Goal: Task Accomplishment & Management: Manage account settings

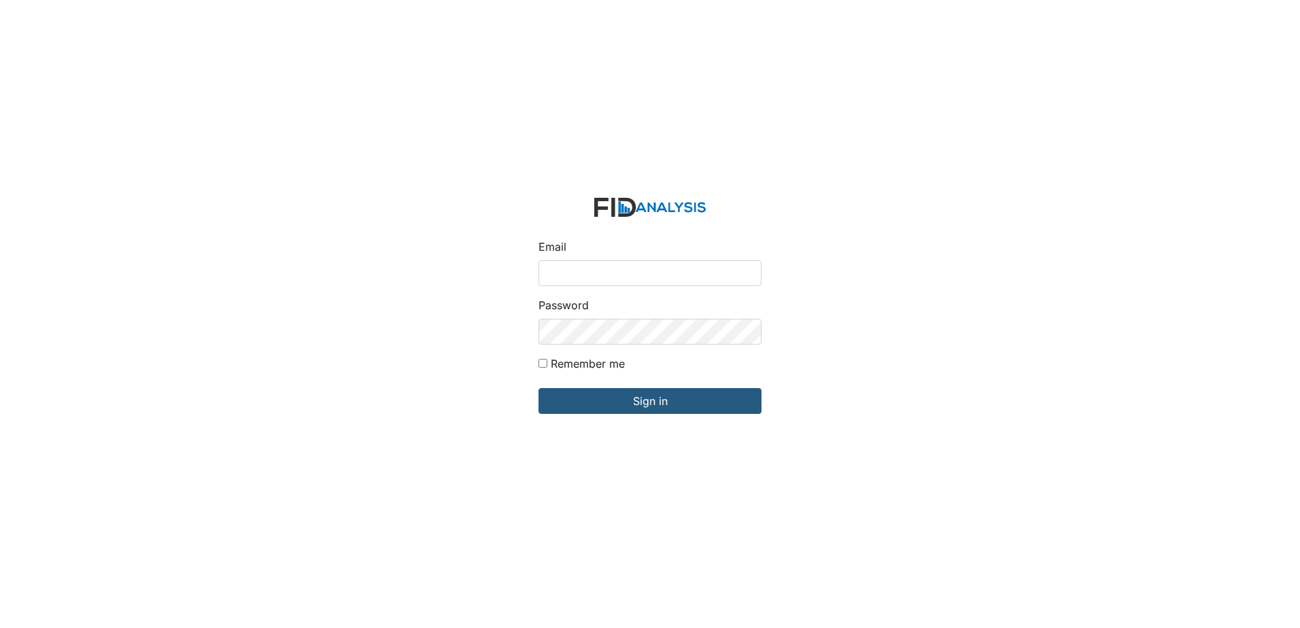
click at [566, 265] on input "Email" at bounding box center [649, 273] width 223 height 26
type input "[EMAIL_ADDRESS][DOMAIN_NAME]"
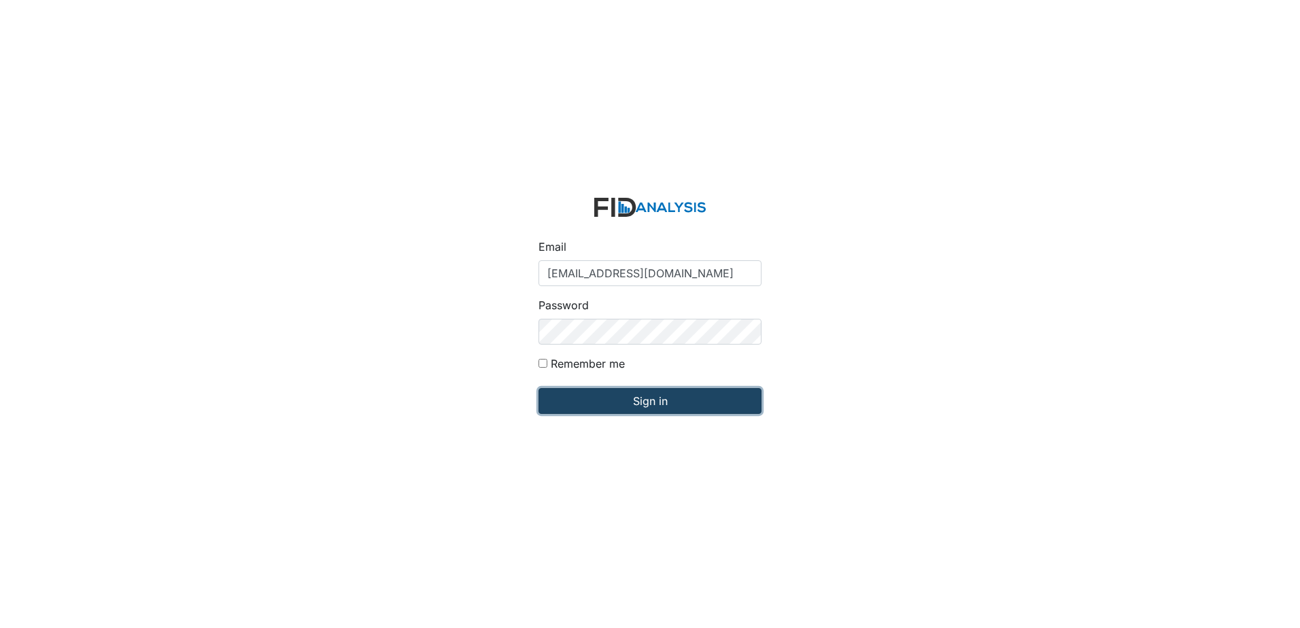
click at [647, 404] on input "Sign in" at bounding box center [649, 401] width 223 height 26
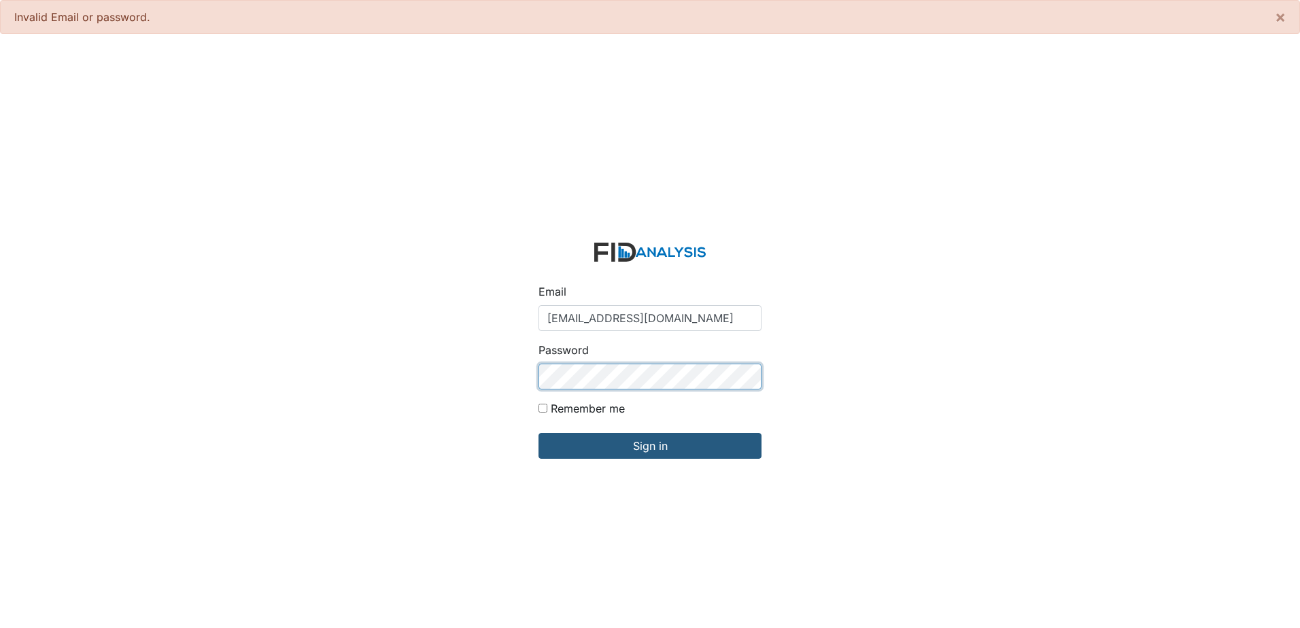
click at [538, 433] on input "Sign in" at bounding box center [649, 446] width 223 height 26
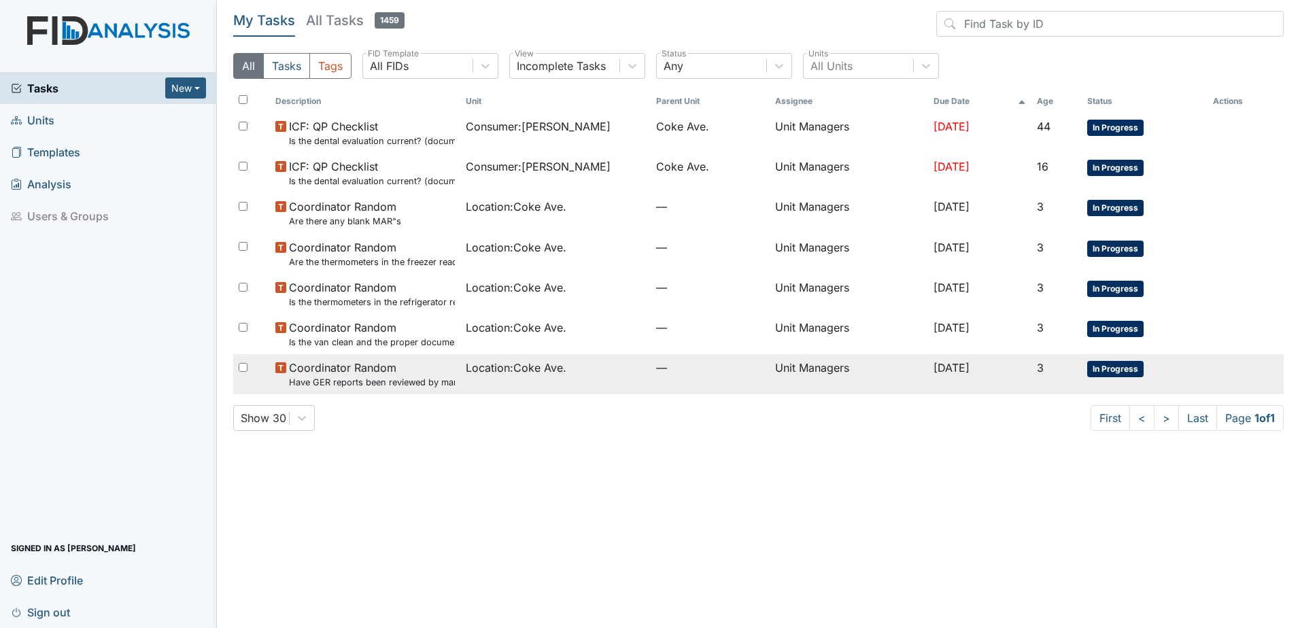
click at [1121, 359] on td "In Progress" at bounding box center [1145, 374] width 126 height 40
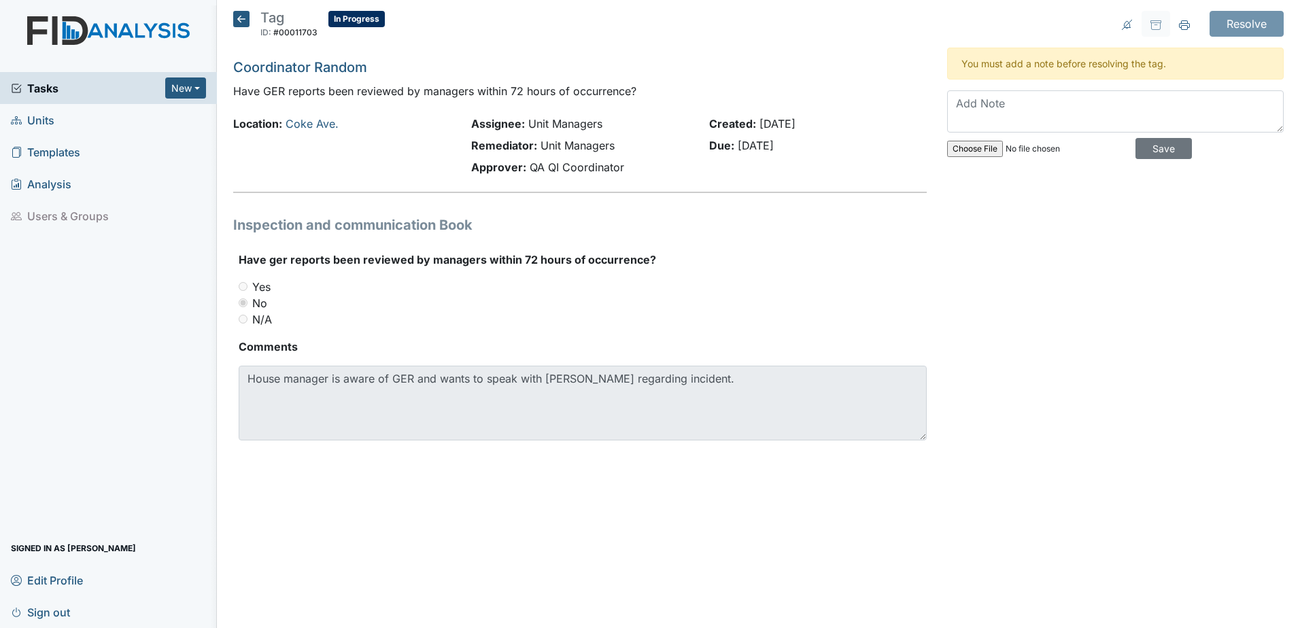
click at [244, 16] on icon at bounding box center [241, 19] width 16 height 16
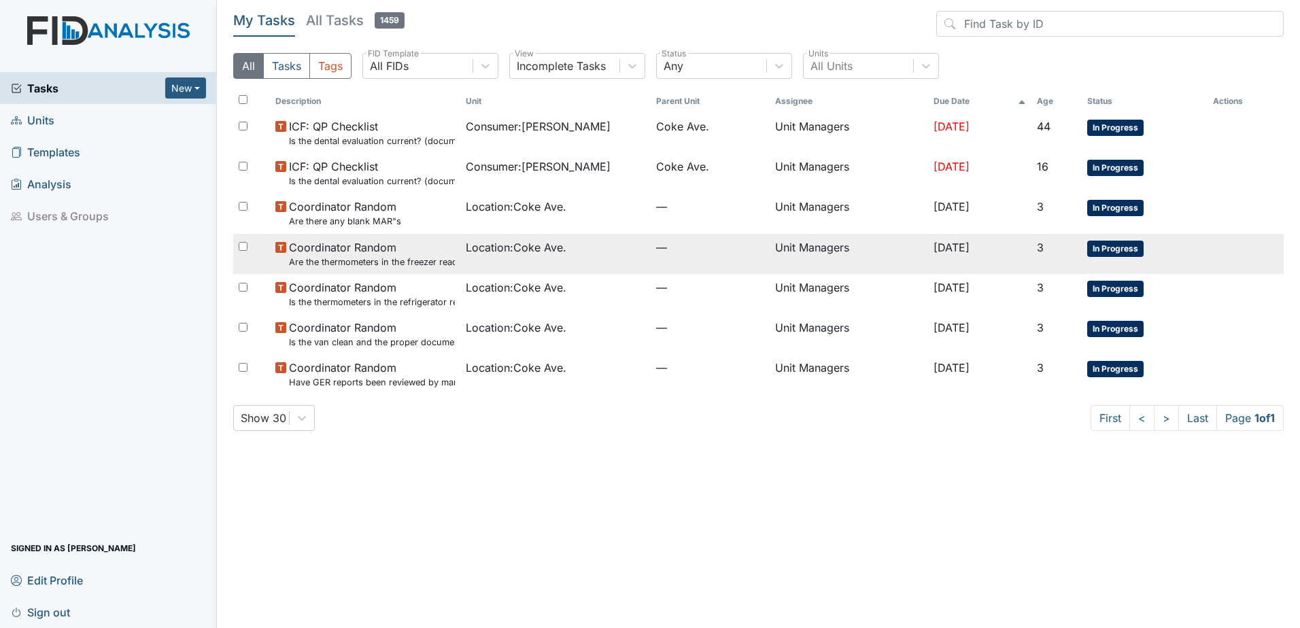
click at [515, 258] on td "Location : Coke Ave." at bounding box center [555, 254] width 190 height 40
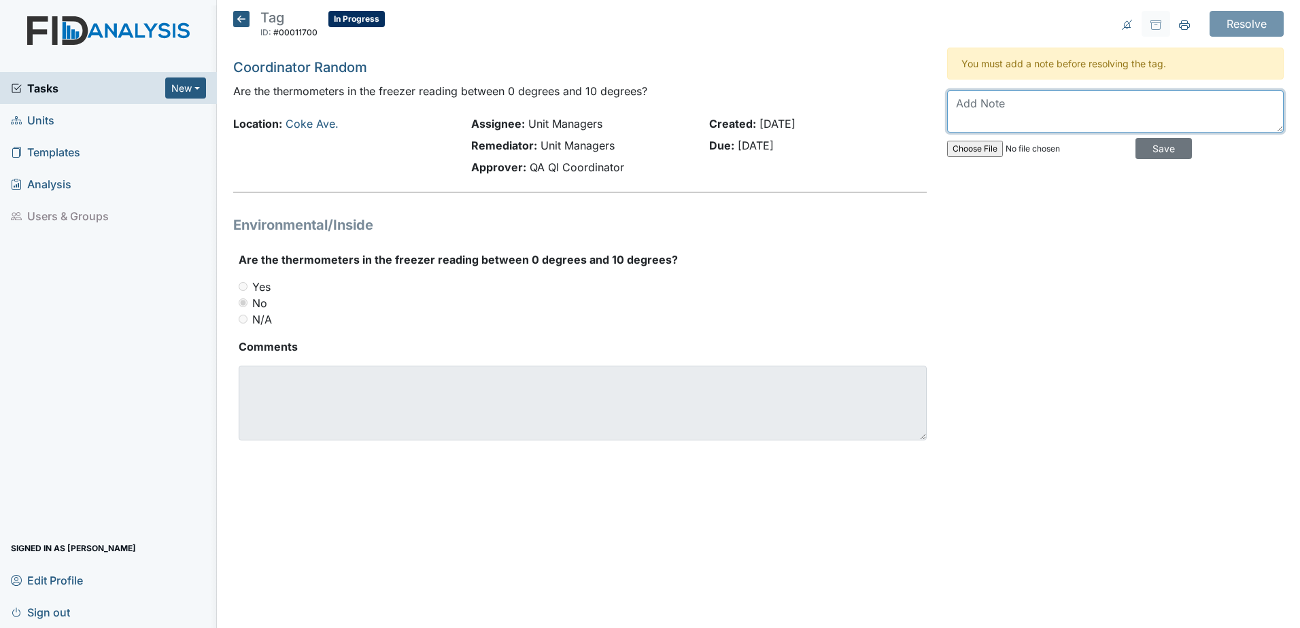
click at [1006, 112] on textarea at bounding box center [1115, 111] width 337 height 42
click at [980, 104] on textarea at bounding box center [1115, 111] width 337 height 42
click at [691, 528] on main "Tag ID: #00011700 In Progress Autosaving... Coordinator Random Are the thermome…" at bounding box center [758, 314] width 1083 height 628
click at [1210, 105] on textarea "The freezer was reading zero degrees so this will happen again I went out and b…" at bounding box center [1115, 111] width 337 height 42
click at [1253, 120] on textarea "The freezer was reading zero degrees so this will not happen again I went out a…" at bounding box center [1115, 111] width 337 height 42
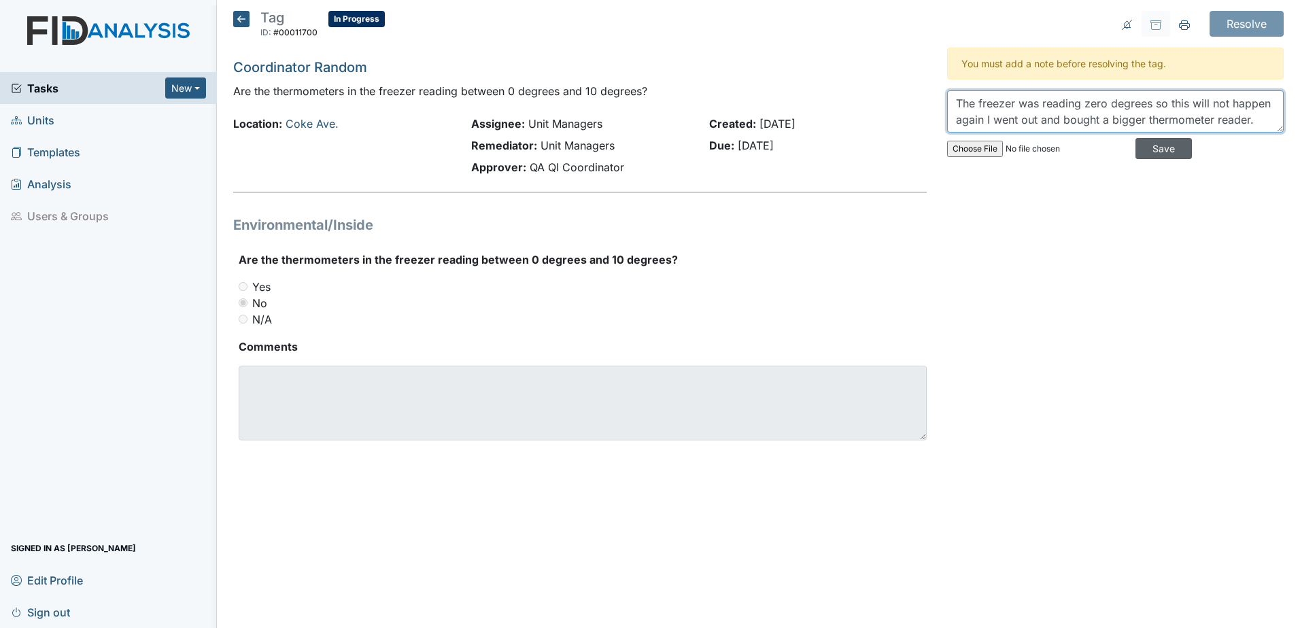
type textarea "The freezer was reading zero degrees so this will not happen again I went out a…"
click at [1157, 148] on input "Save" at bounding box center [1163, 148] width 56 height 21
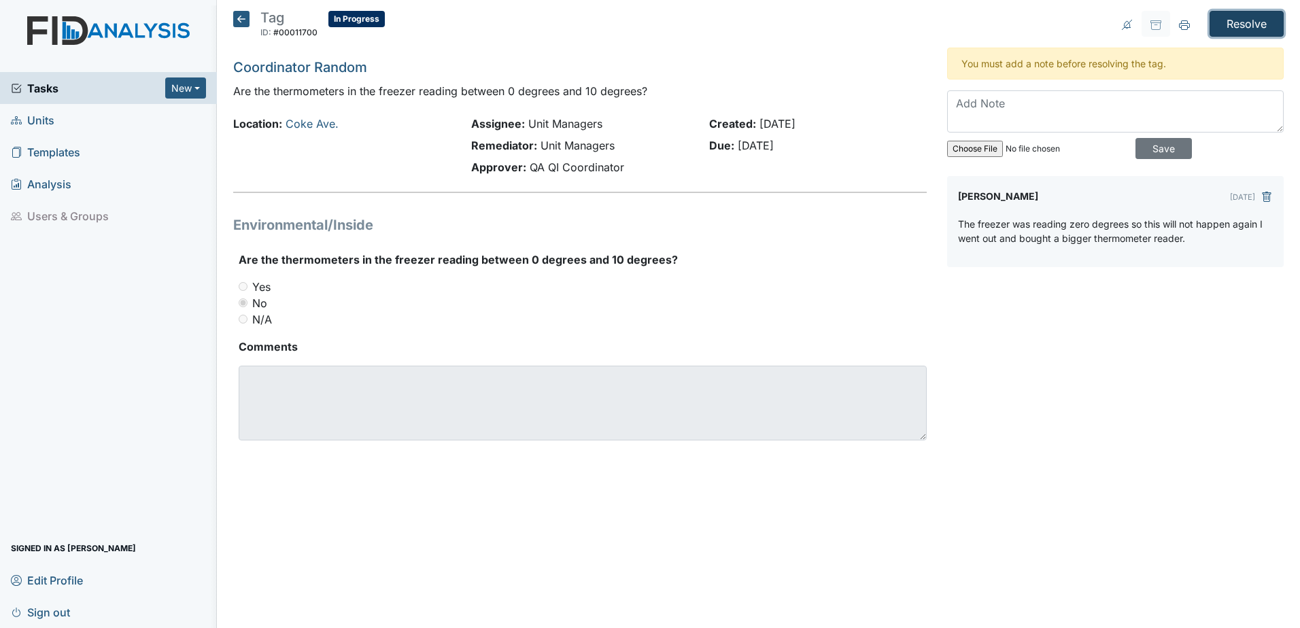
click at [1242, 29] on input "Resolve" at bounding box center [1247, 24] width 74 height 26
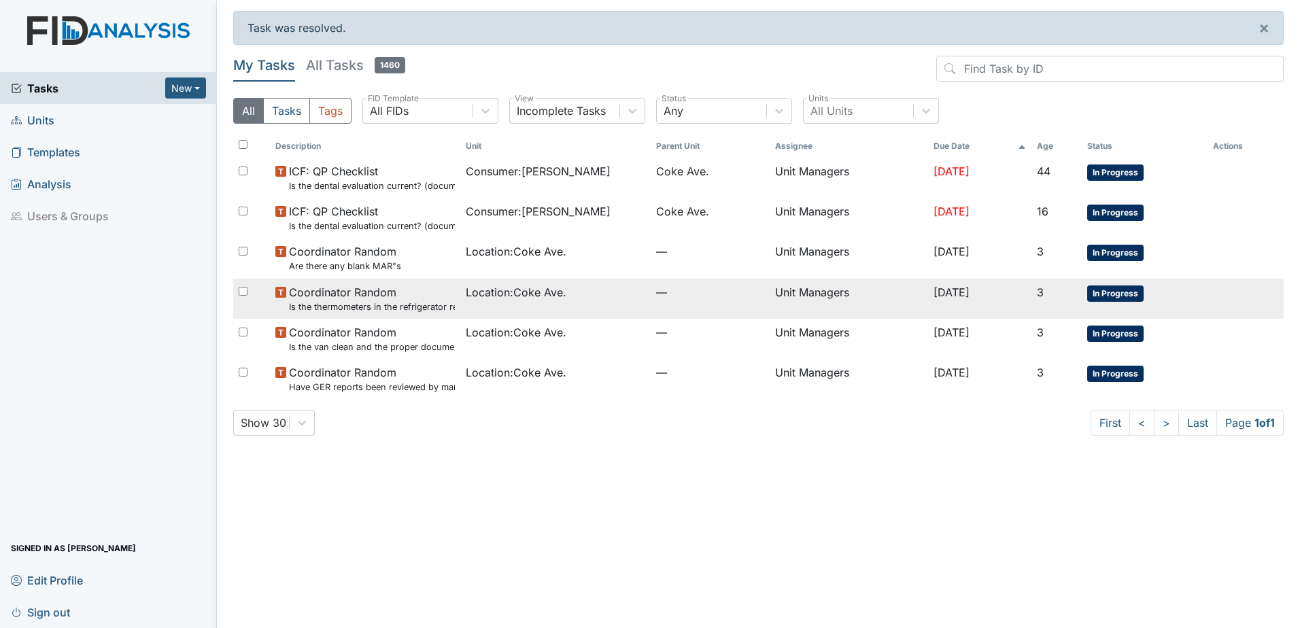
click at [522, 311] on td "Location : Coke Ave." at bounding box center [555, 299] width 190 height 40
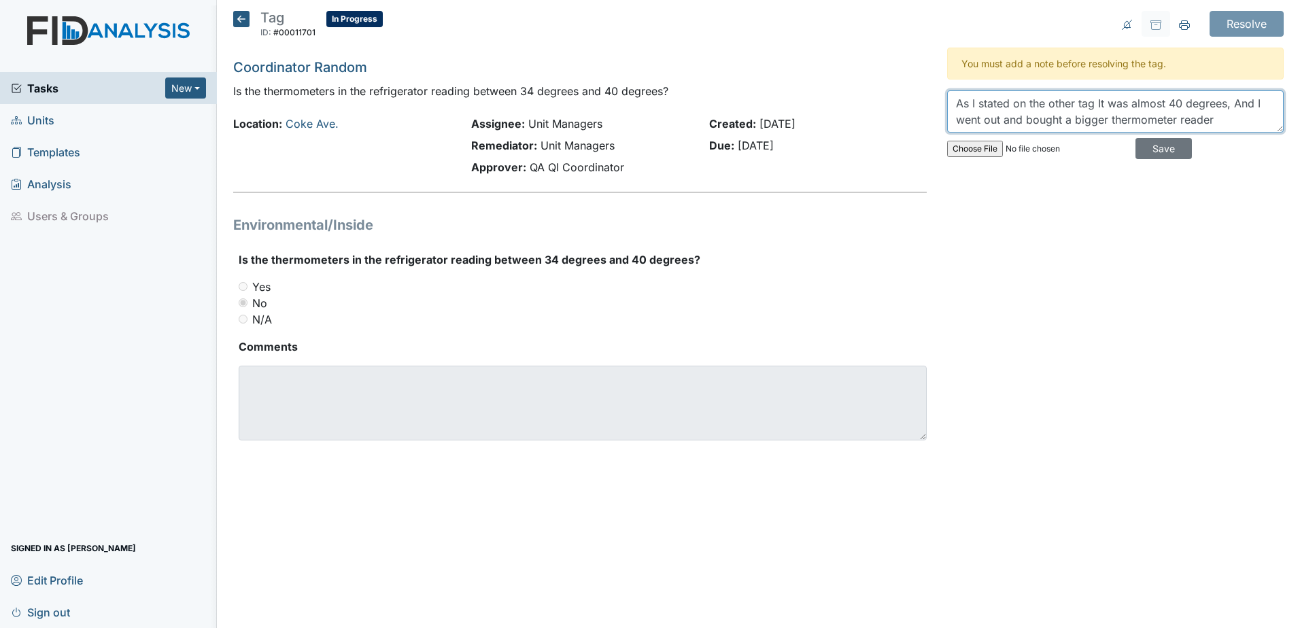
click at [1225, 122] on textarea "As I stated on the other tag It was almost 40 degrees, And I went out and bough…" at bounding box center [1115, 111] width 337 height 42
type textarea "As I stated on the other tag It was almost 40 degrees, And I went out and bough…"
click at [1159, 143] on input "Save" at bounding box center [1163, 148] width 56 height 21
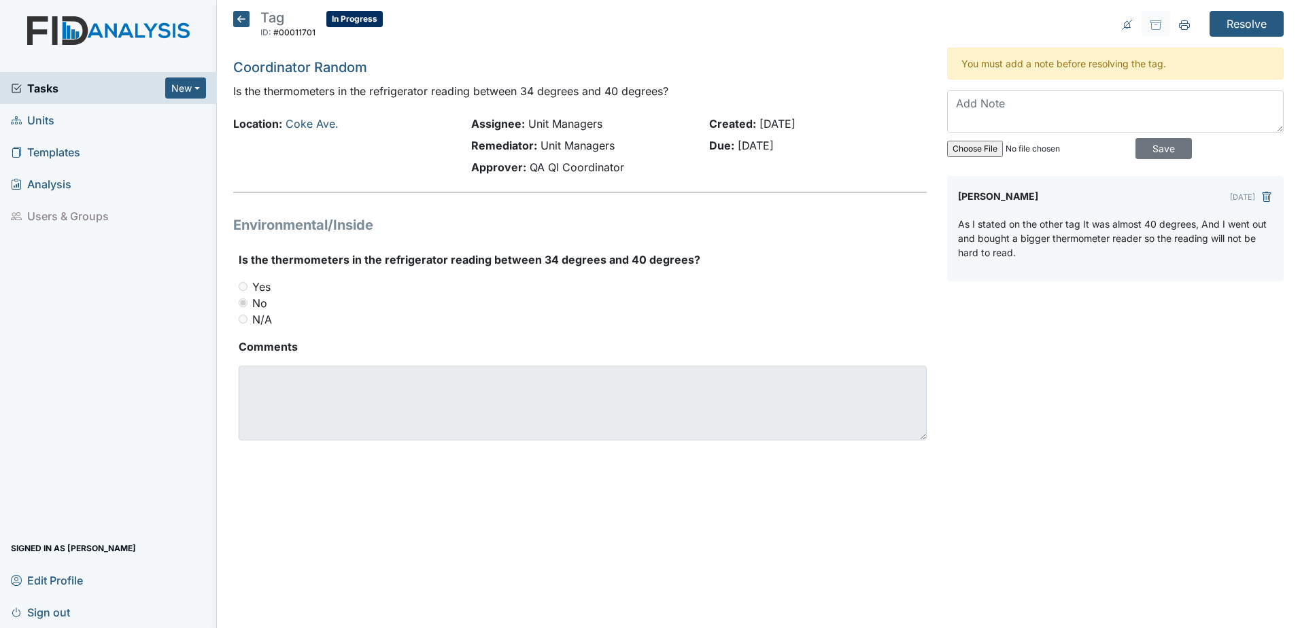
scroll to position [0, 0]
click at [1257, 20] on input "Resolve" at bounding box center [1247, 24] width 74 height 26
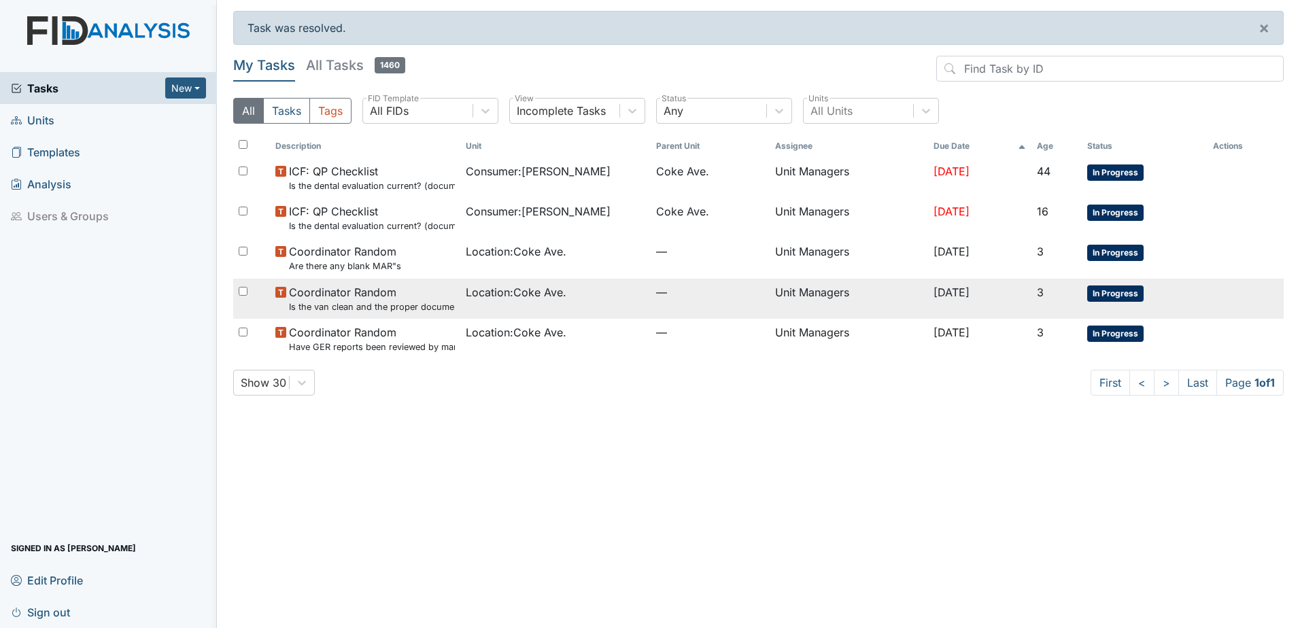
click at [617, 295] on div "Location : [GEOGRAPHIC_DATA]." at bounding box center [555, 292] width 179 height 16
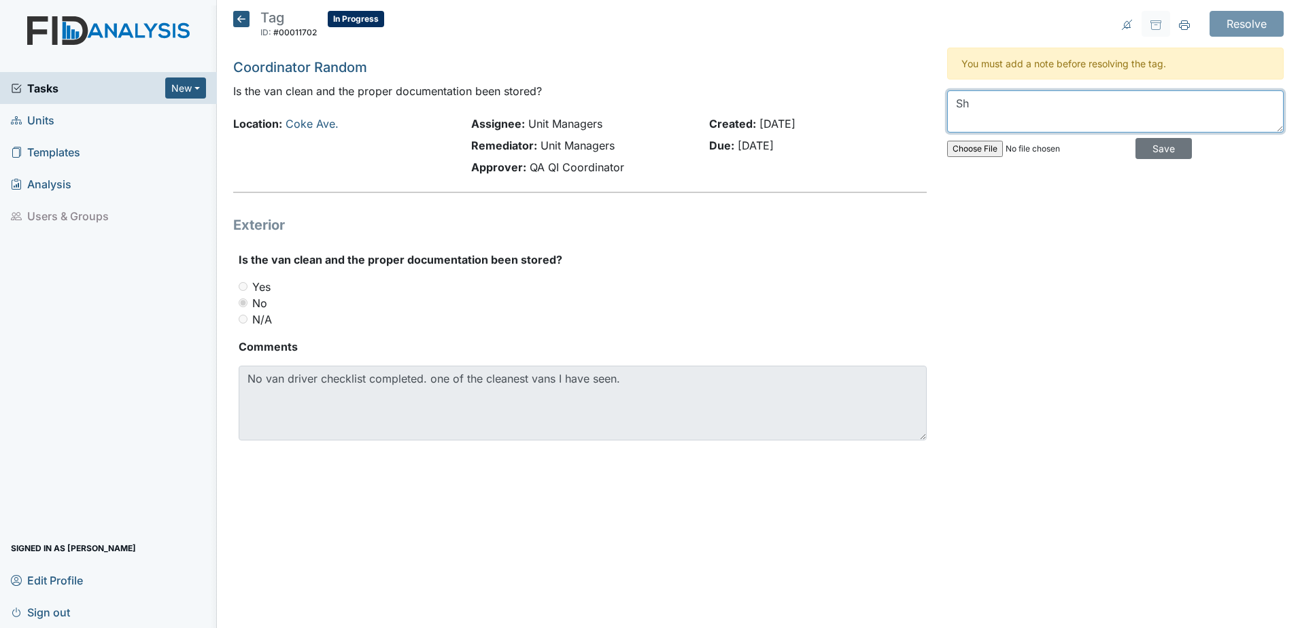
type textarea "S"
click at [1076, 106] on textarea "At this time, I've done it in service on the driver checklist that was in the v…" at bounding box center [1115, 111] width 337 height 42
click at [1089, 106] on textarea "At this time, I've done a in service on the driver checklist that was in the van" at bounding box center [1115, 111] width 337 height 42
click at [1057, 118] on textarea "At this time, I've done an in- service on the driver checklist that was in the …" at bounding box center [1115, 111] width 337 height 42
click at [997, 120] on textarea "At this time, I've done an in- service on the driver checklist with the staff a…" at bounding box center [1115, 111] width 337 height 42
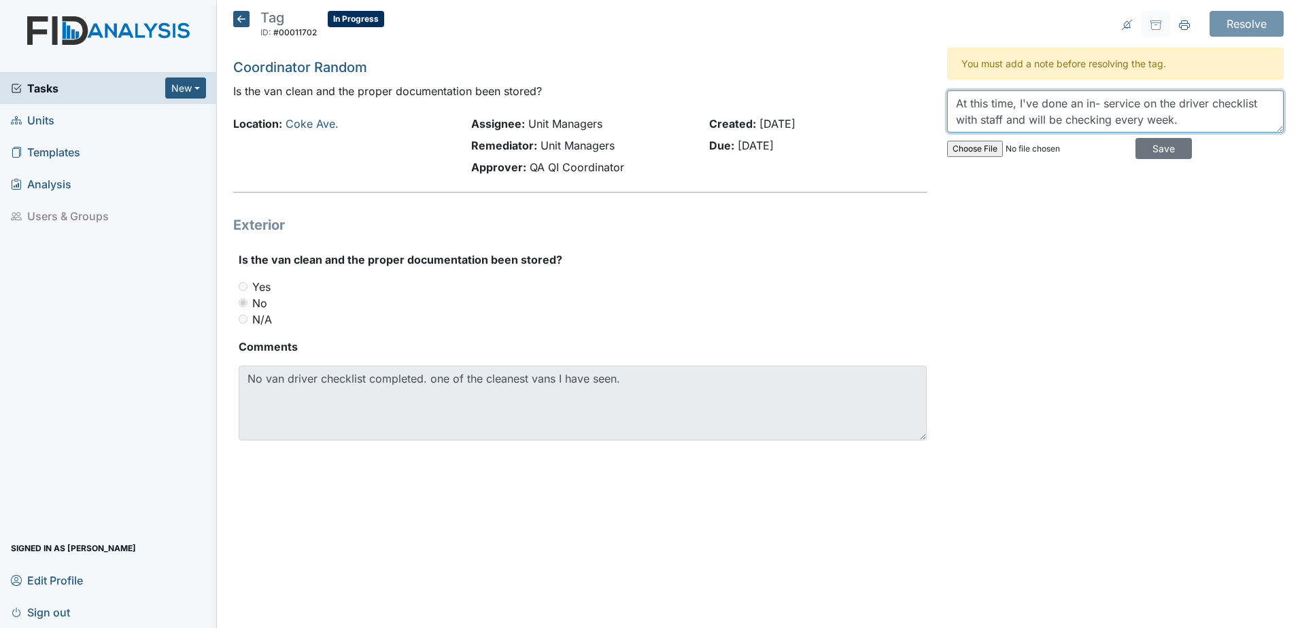
click at [980, 119] on textarea "At this time, I've done an in- service on the driver checklist with staff and w…" at bounding box center [1115, 111] width 337 height 42
type textarea "At this time, I've done an in- service on the driver checklist with the staff a…"
click at [1153, 152] on input "Save" at bounding box center [1163, 148] width 56 height 21
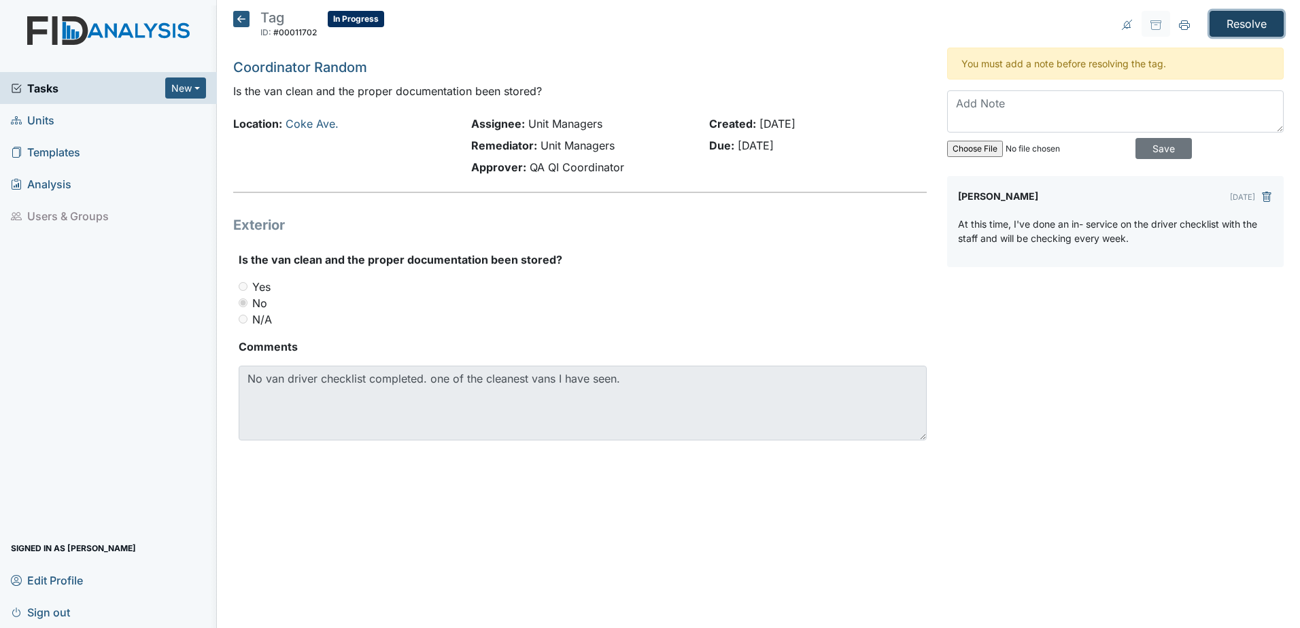
click at [1248, 23] on input "Resolve" at bounding box center [1247, 24] width 74 height 26
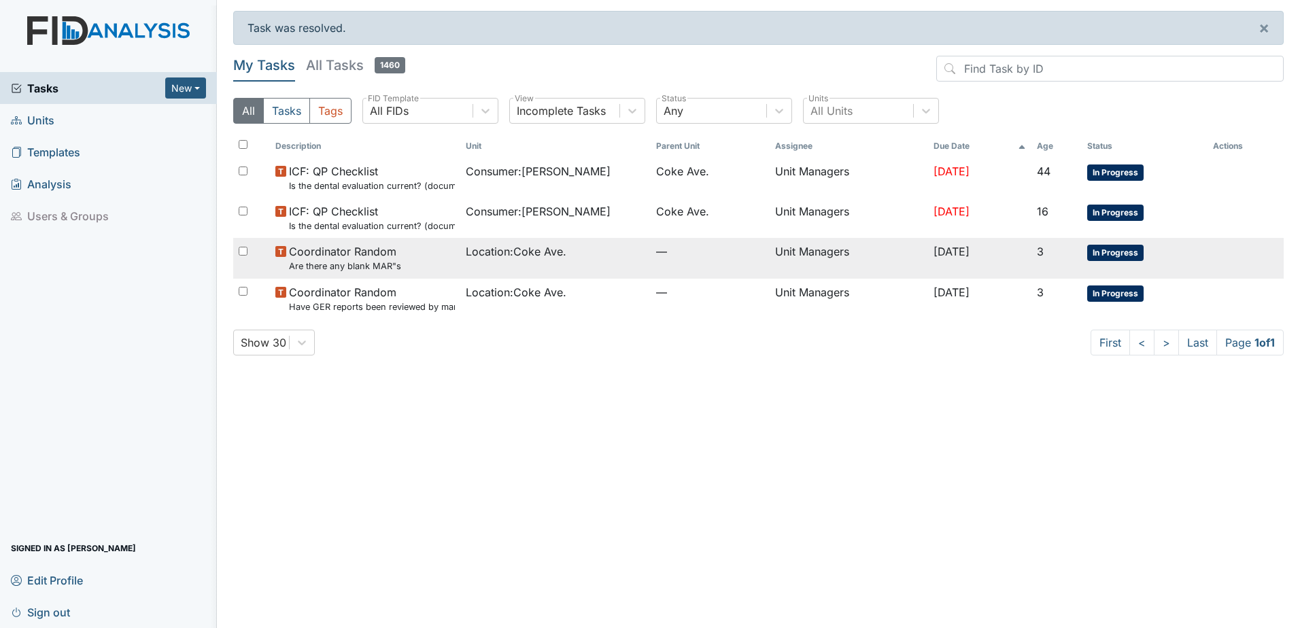
click at [589, 239] on td "Location : [GEOGRAPHIC_DATA]." at bounding box center [555, 258] width 190 height 40
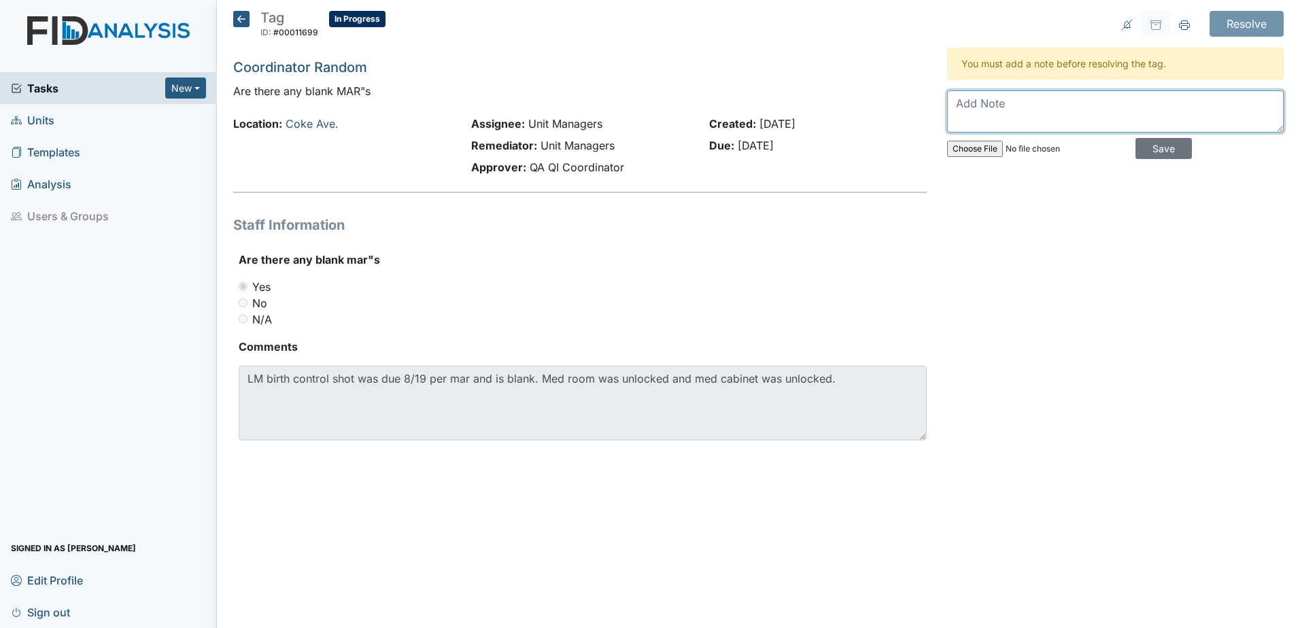
click at [964, 111] on textarea at bounding box center [1115, 111] width 337 height 42
type textarea "T"
click at [1069, 120] on textarea "The plan of correction is to check the MARS every week And to make sure the mai…" at bounding box center [1115, 111] width 337 height 42
click at [1148, 115] on textarea "The plan of correction is to check the MARS every week and to make sure the med…" at bounding box center [1115, 111] width 337 height 42
click at [1140, 118] on textarea "The plan of correction is to check the MARS every week and to make sure the med…" at bounding box center [1115, 111] width 337 height 42
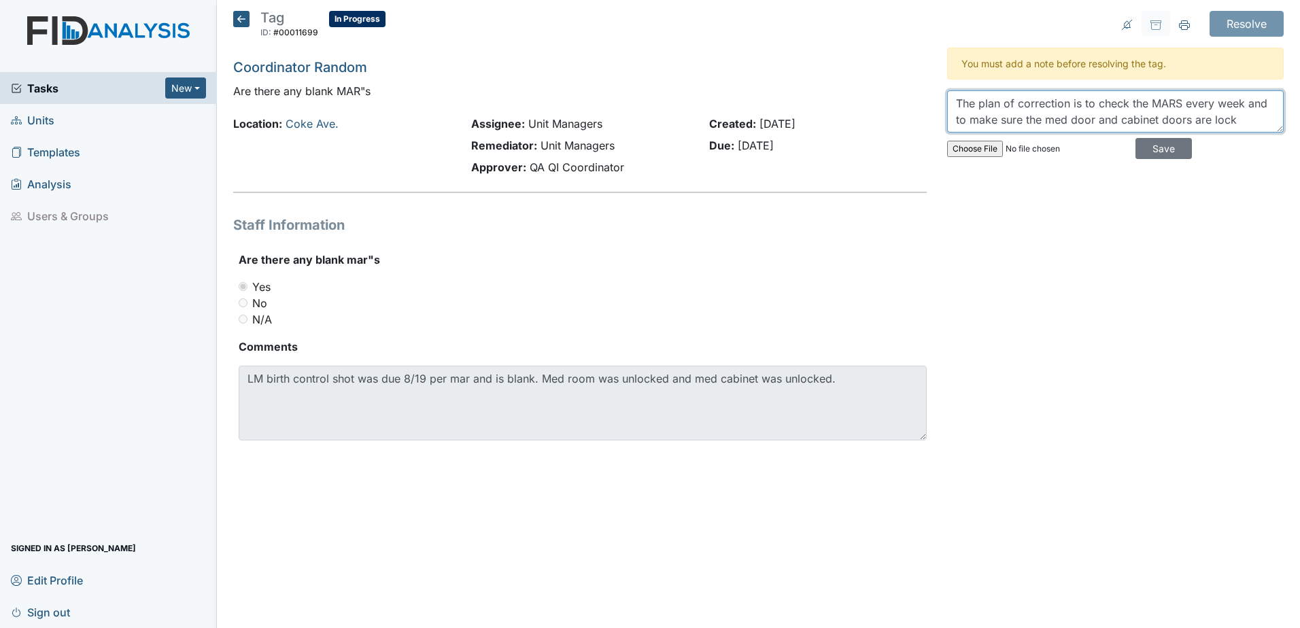
click at [1249, 124] on textarea "The plan of correction is to check the MARS every week and to make sure the med…" at bounding box center [1115, 111] width 337 height 42
click at [1114, 116] on textarea "The plan of correction is to check the MARS every week and to make sure the med…" at bounding box center [1115, 111] width 337 height 42
type textarea "The plan of correction is to check the MARS every week and to make sure the med…"
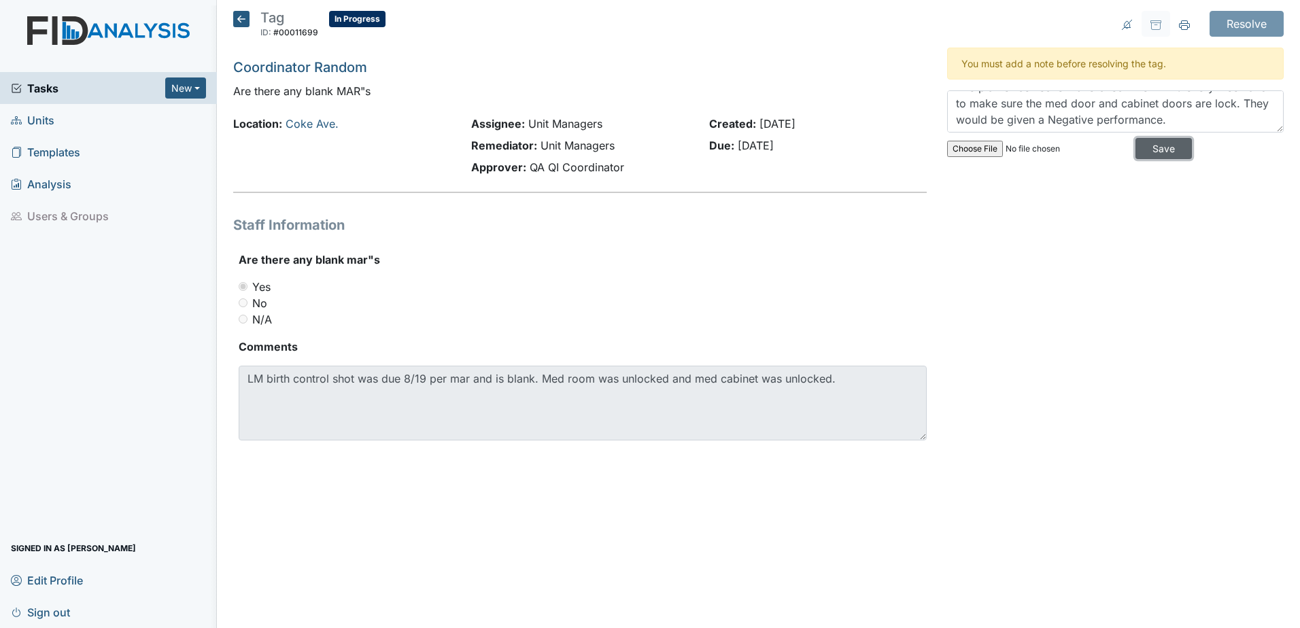
click at [1166, 146] on input "Save" at bounding box center [1163, 148] width 56 height 21
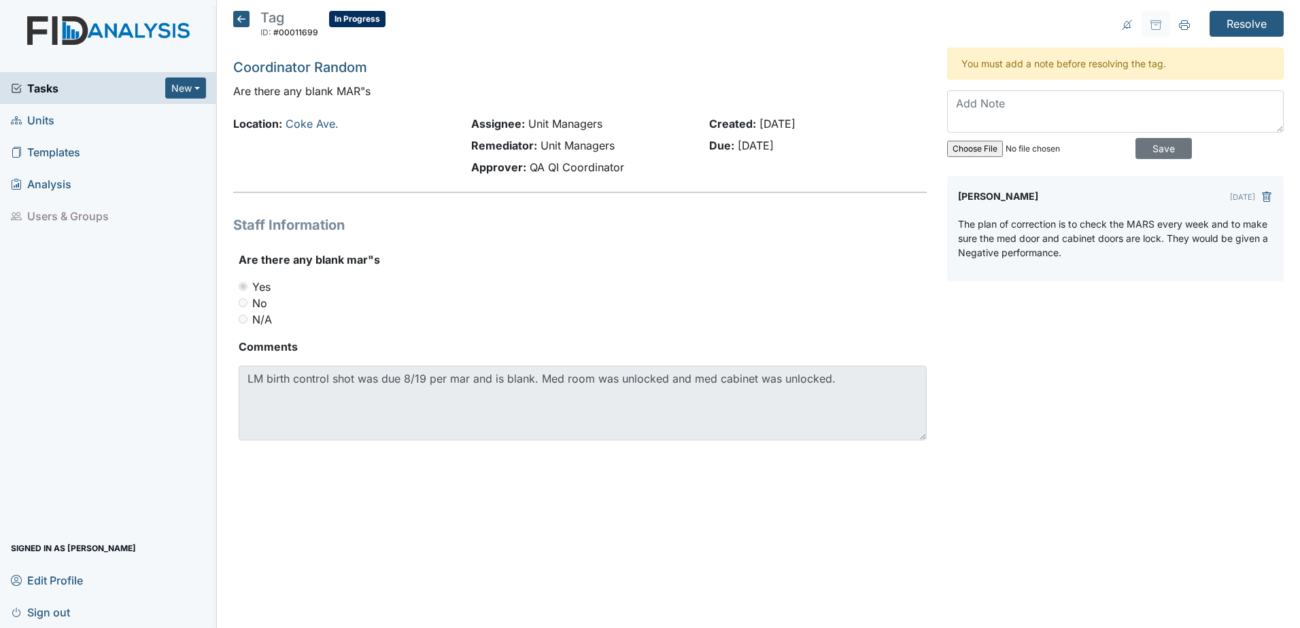
scroll to position [0, 0]
click at [1243, 20] on input "Resolve" at bounding box center [1247, 24] width 74 height 26
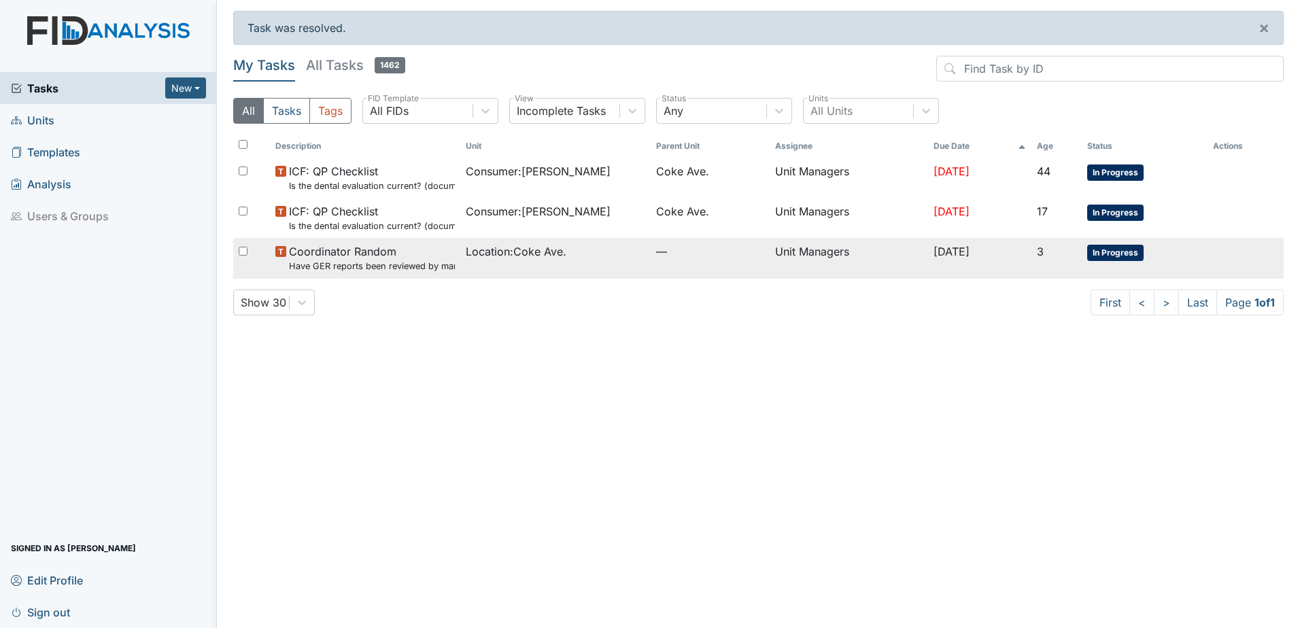
click at [567, 243] on div "Location : Coke Ave." at bounding box center [555, 251] width 179 height 16
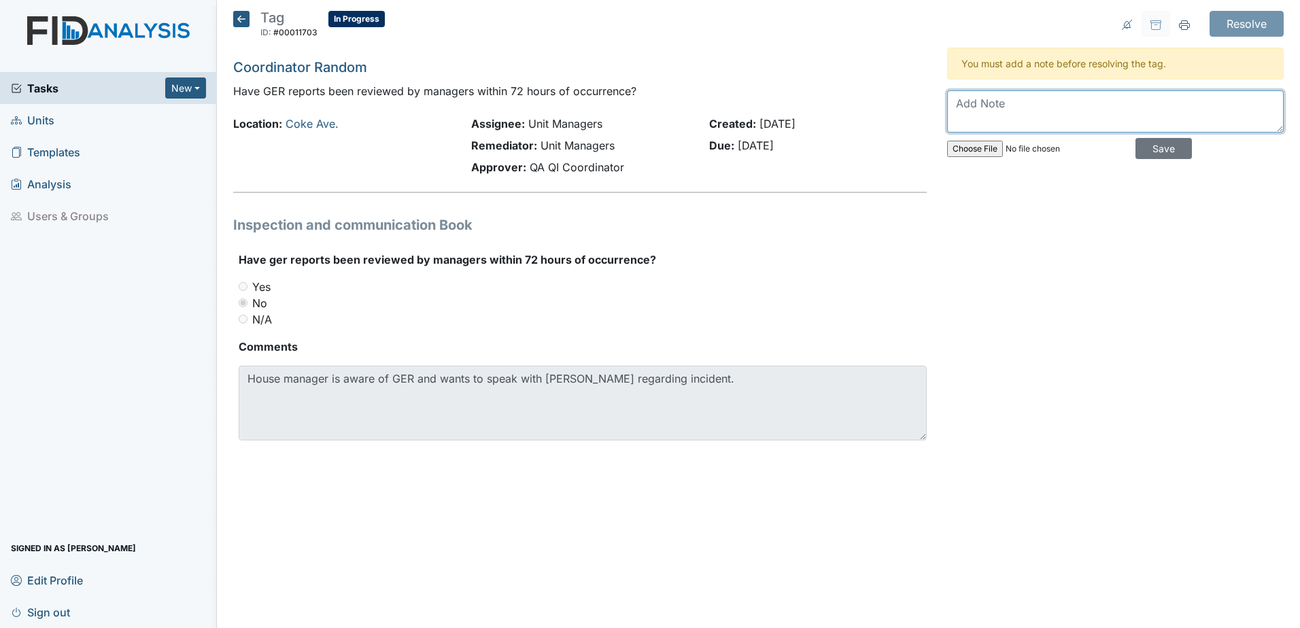
click at [983, 114] on textarea at bounding box center [1115, 111] width 337 height 42
type textarea "T"
type textarea "That report was resolved"
click at [1154, 152] on input "Save" at bounding box center [1163, 148] width 56 height 21
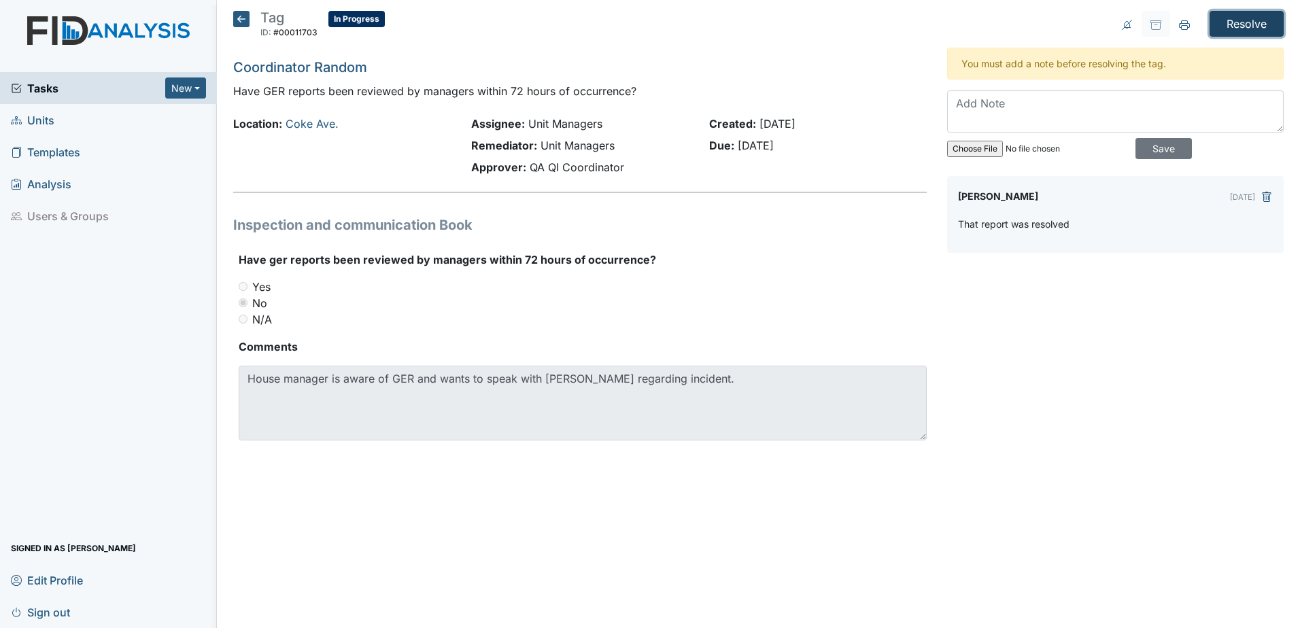
click at [1252, 26] on input "Resolve" at bounding box center [1247, 24] width 74 height 26
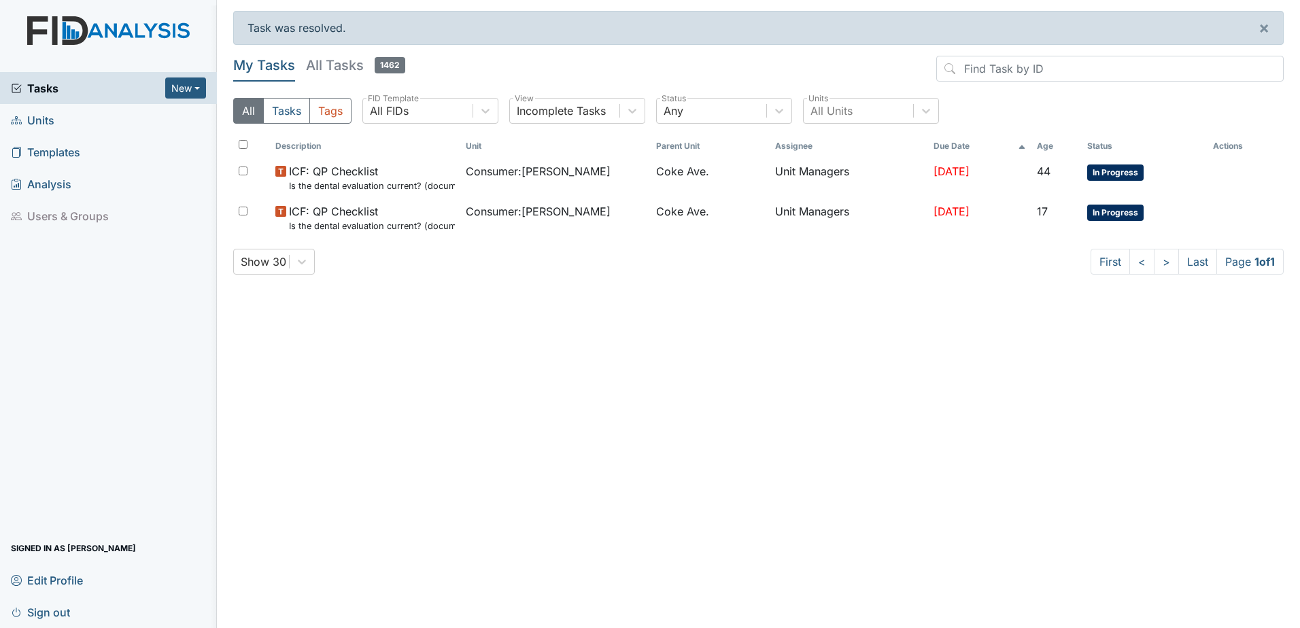
click at [50, 123] on span "Units" at bounding box center [33, 119] width 44 height 21
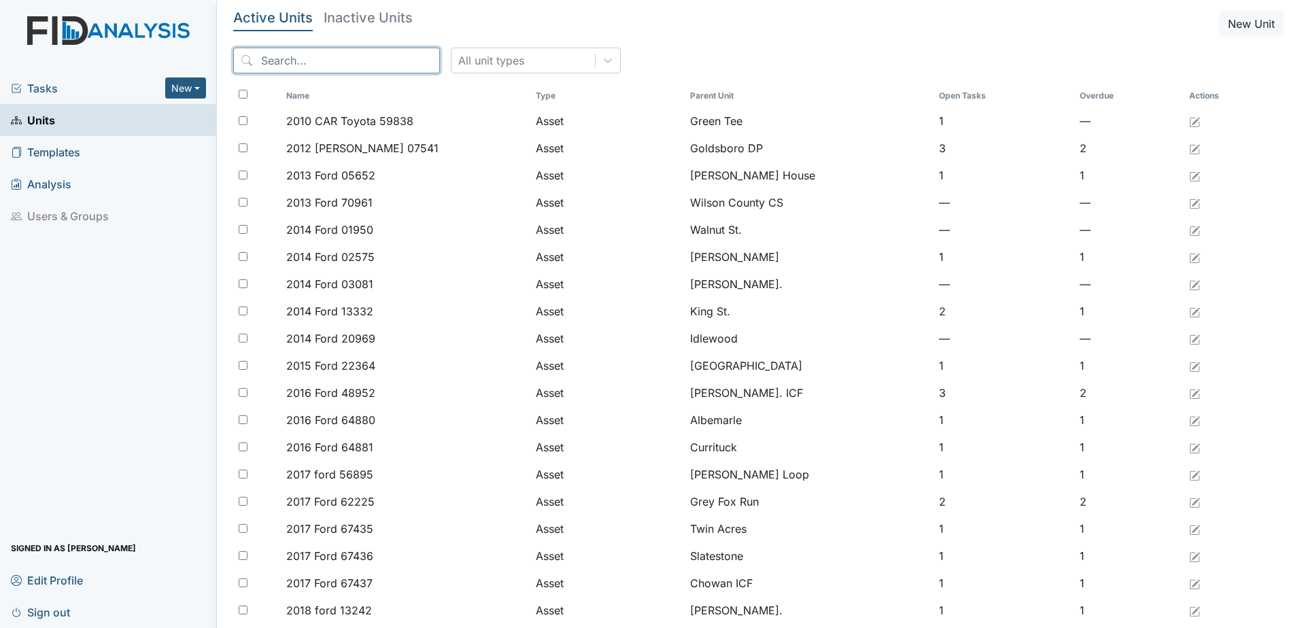
click at [283, 65] on input "search" at bounding box center [336, 61] width 207 height 26
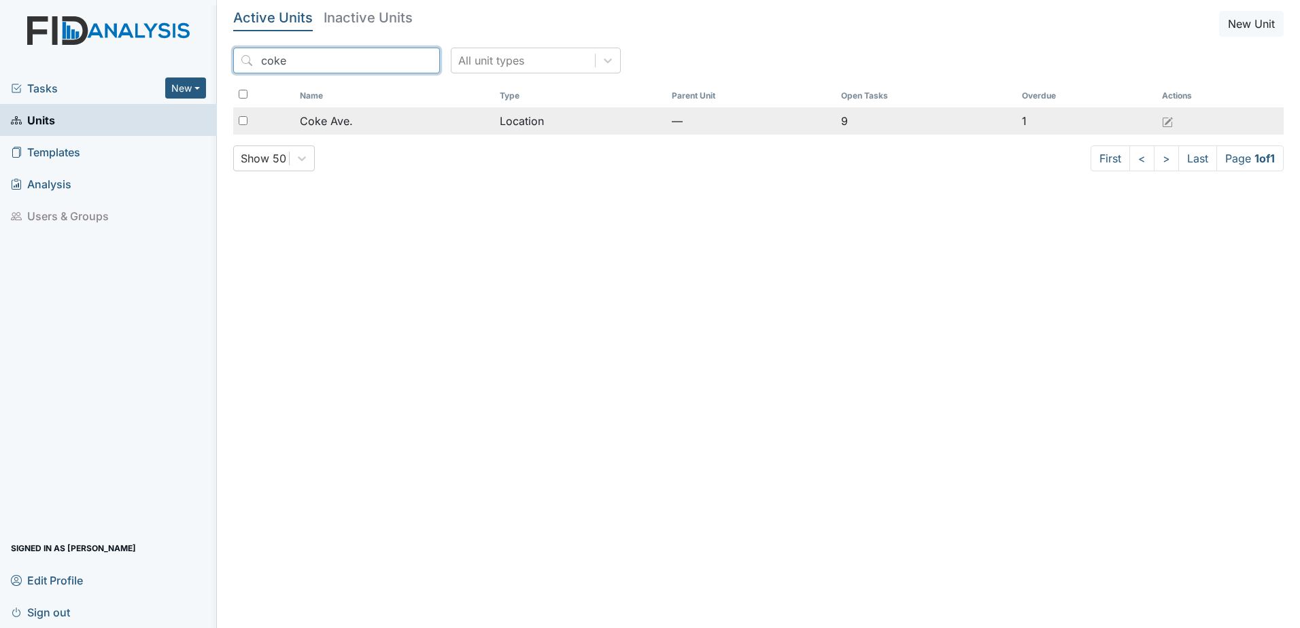
type input "coke"
click at [373, 124] on div "Coke Ave." at bounding box center [394, 121] width 188 height 16
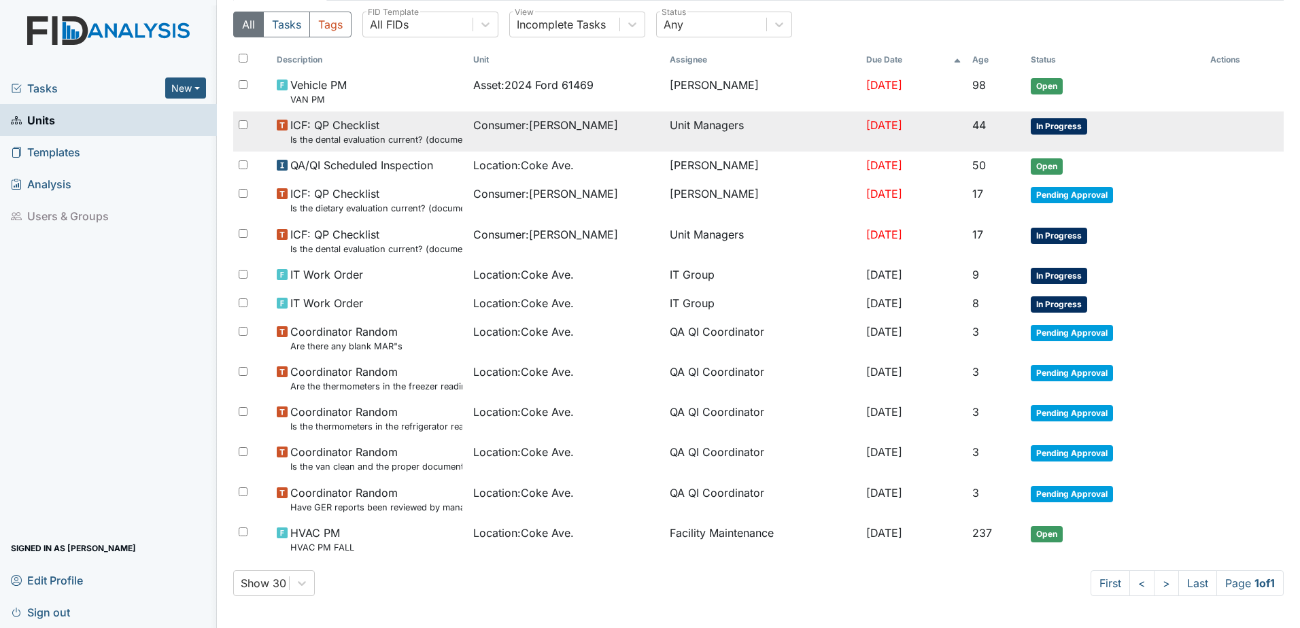
scroll to position [109, 0]
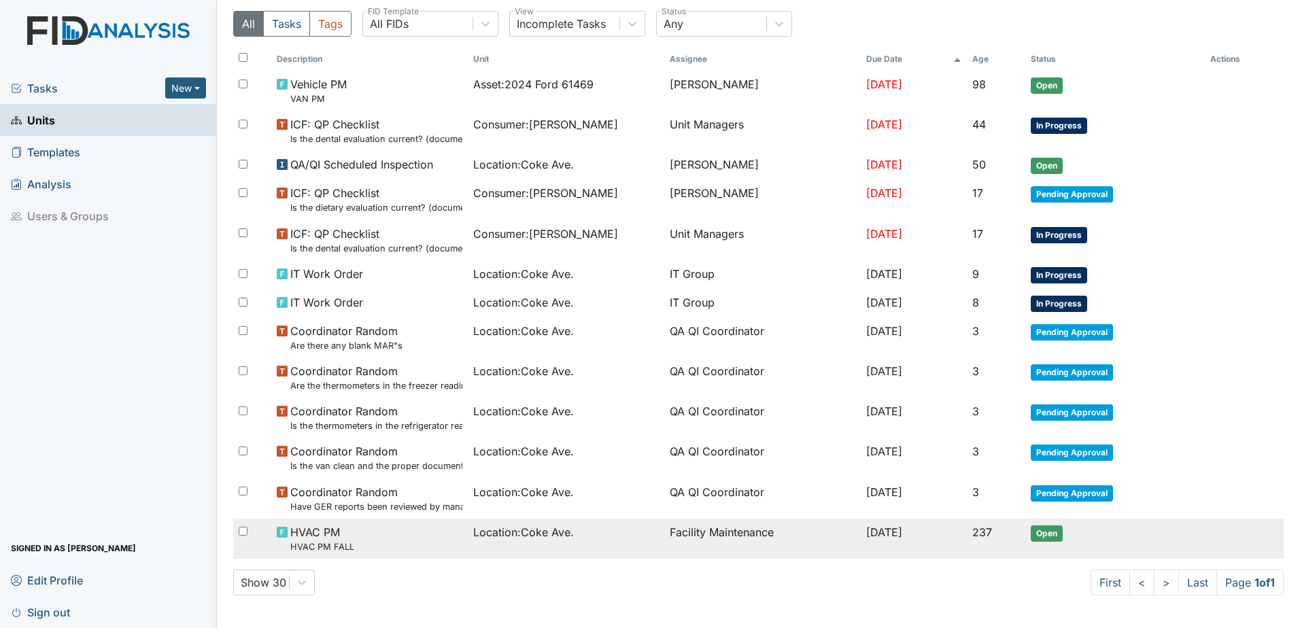
click at [447, 543] on div "HVAC PM HVAC PM FALL" at bounding box center [370, 538] width 186 height 29
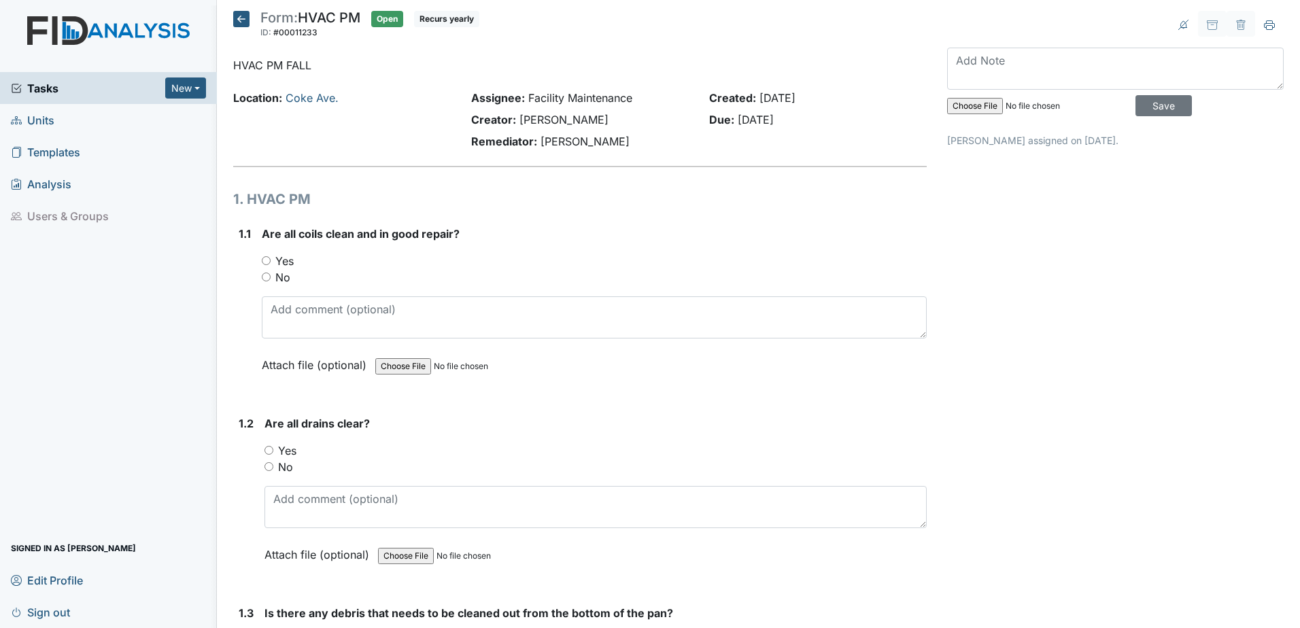
click at [236, 20] on icon at bounding box center [241, 19] width 16 height 16
